Goal: Information Seeking & Learning: Compare options

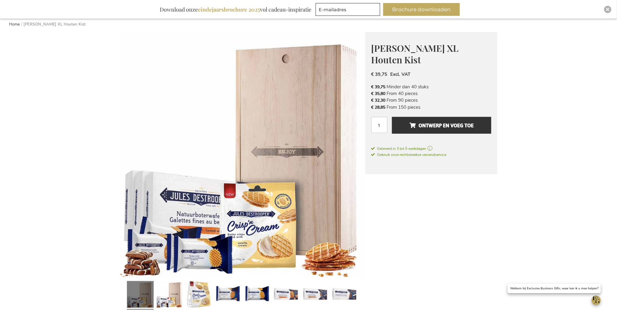
scroll to position [71, 0]
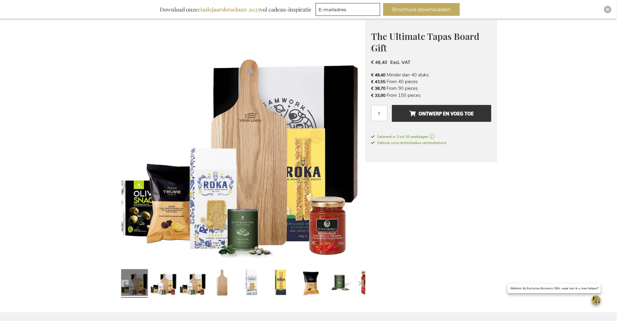
scroll to position [81, 0]
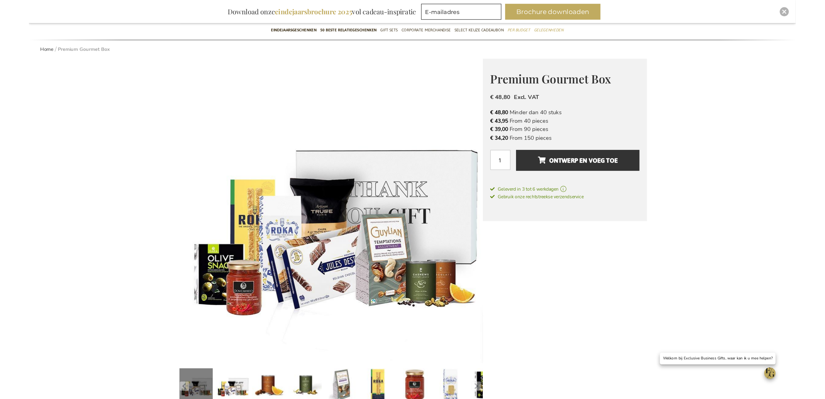
scroll to position [59, 0]
